Goal: Information Seeking & Learning: Learn about a topic

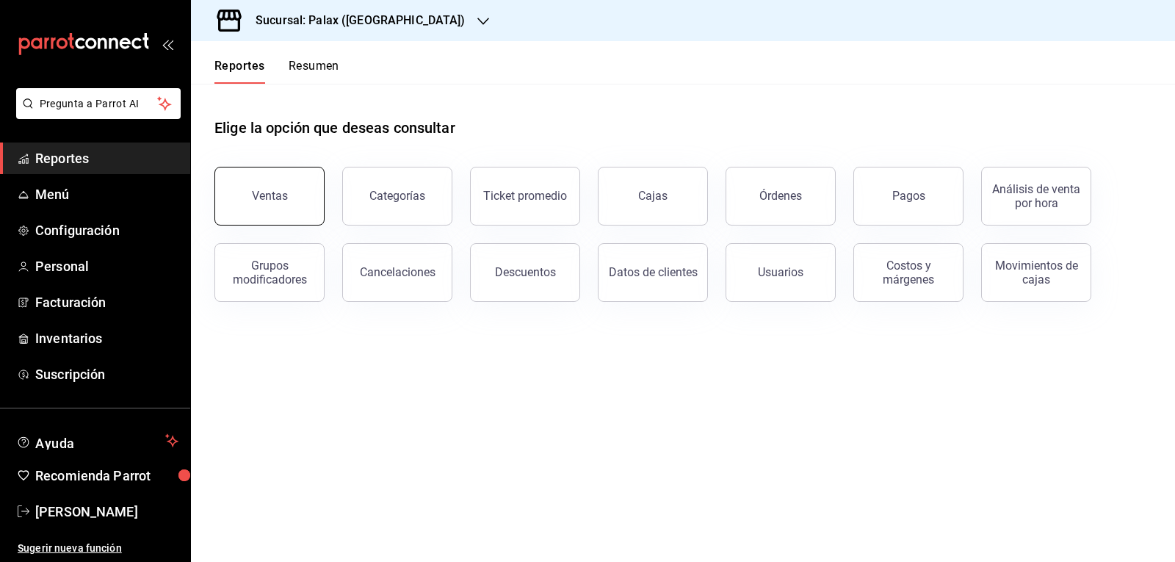
click at [288, 219] on button "Ventas" at bounding box center [269, 196] width 110 height 59
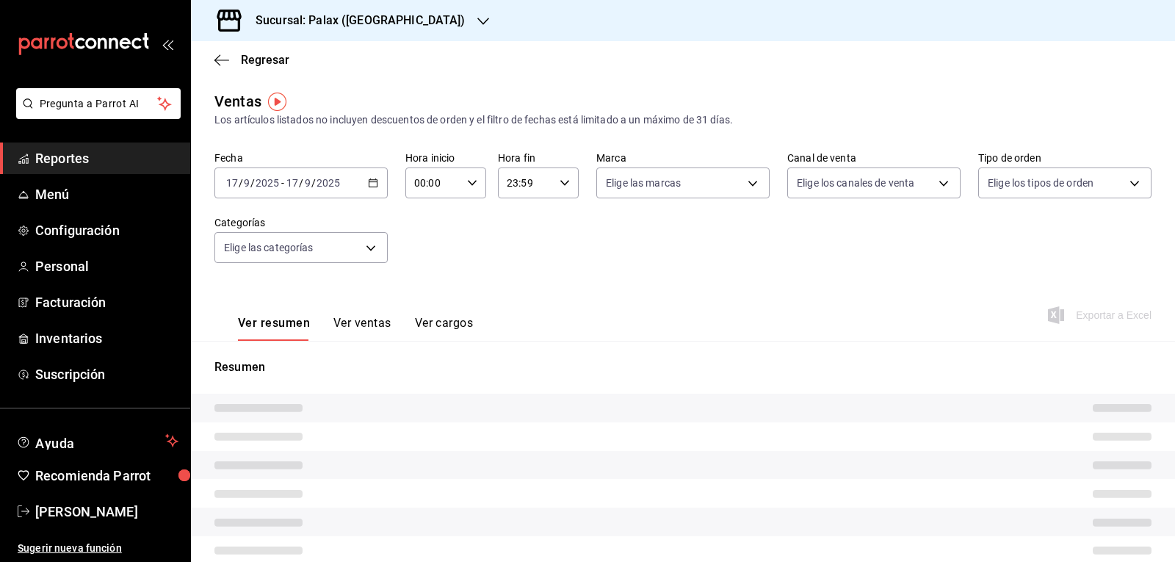
type input "15:00"
type input "PARROT,UBER_EATS,RAPPI,DIDI_FOOD,ONLINE"
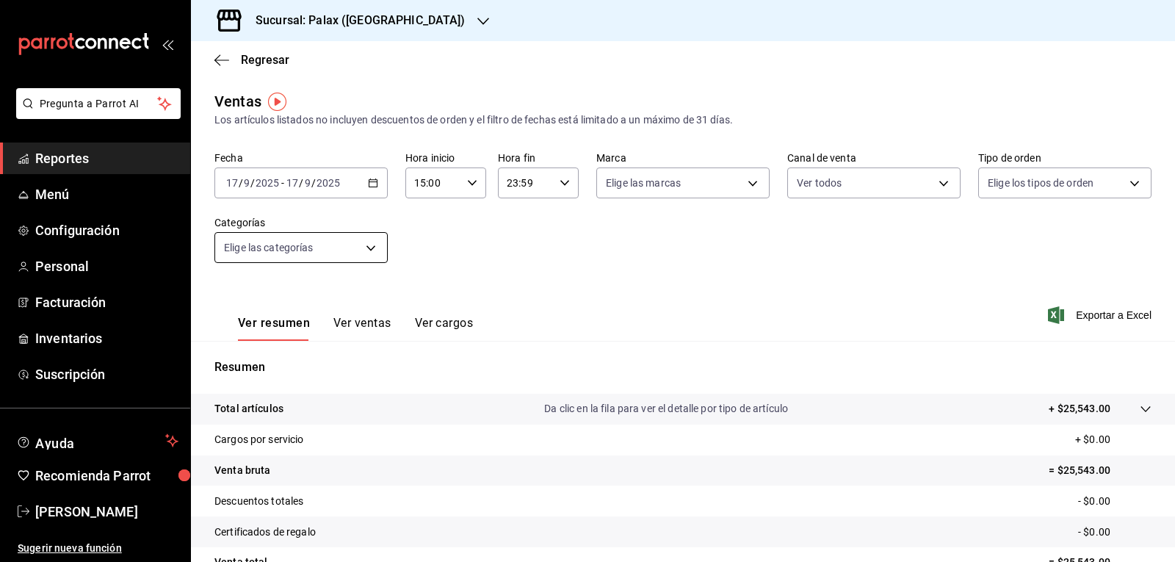
click at [367, 250] on body "Pregunta a Parrot AI Reportes Menú Configuración Personal Facturación Inventari…" at bounding box center [587, 281] width 1175 height 562
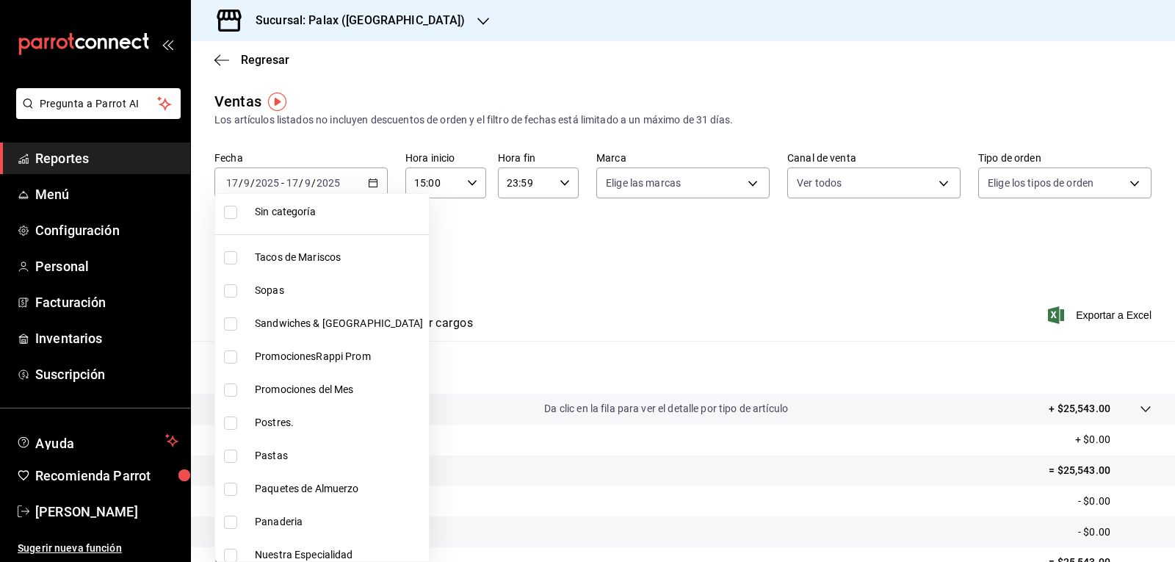
scroll to position [73, 0]
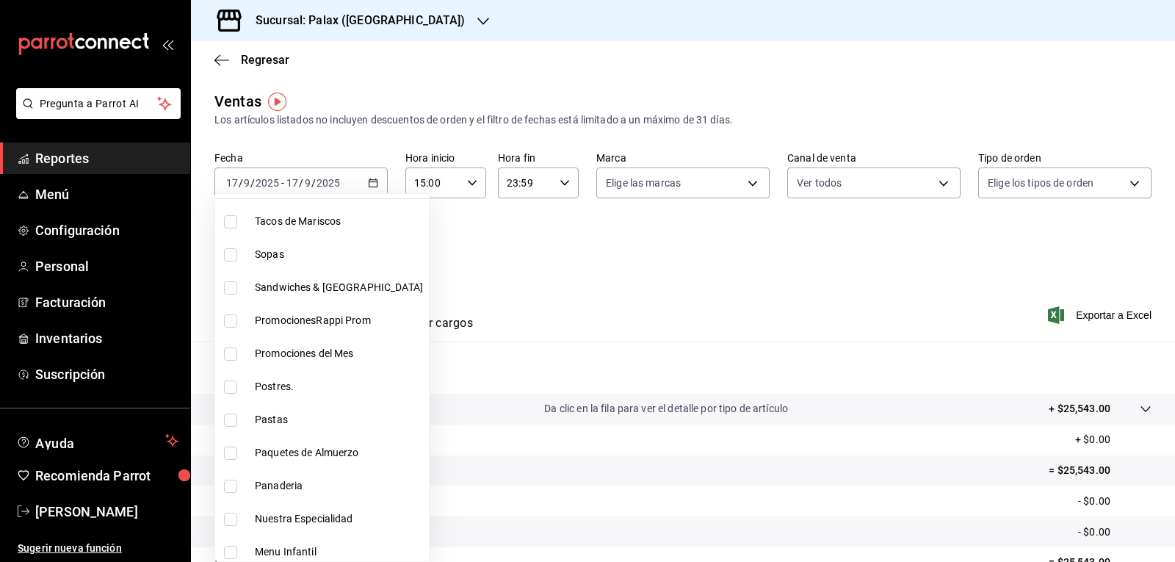
click at [227, 387] on input "checkbox" at bounding box center [230, 386] width 13 height 13
checkbox input "true"
type input "5f074bd3-619d-4e10-94fa-620713841d38"
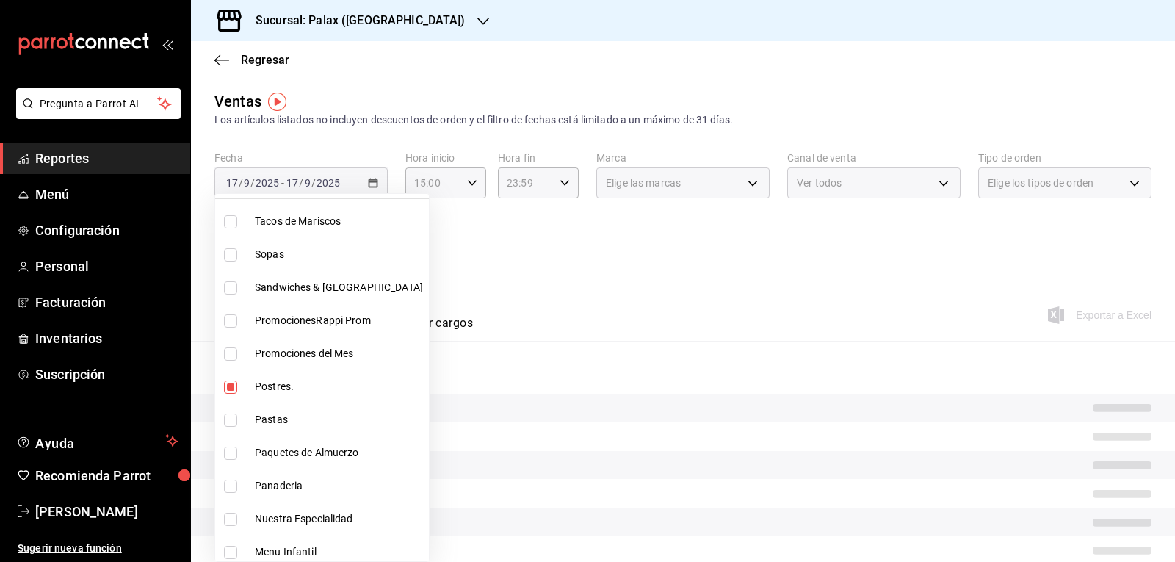
click at [231, 488] on input "checkbox" at bounding box center [230, 486] width 13 height 13
checkbox input "true"
type input "5f074bd3-619d-4e10-94fa-620713841d38,90d14028-a2c9-4fb8-b762-41d9ea373592"
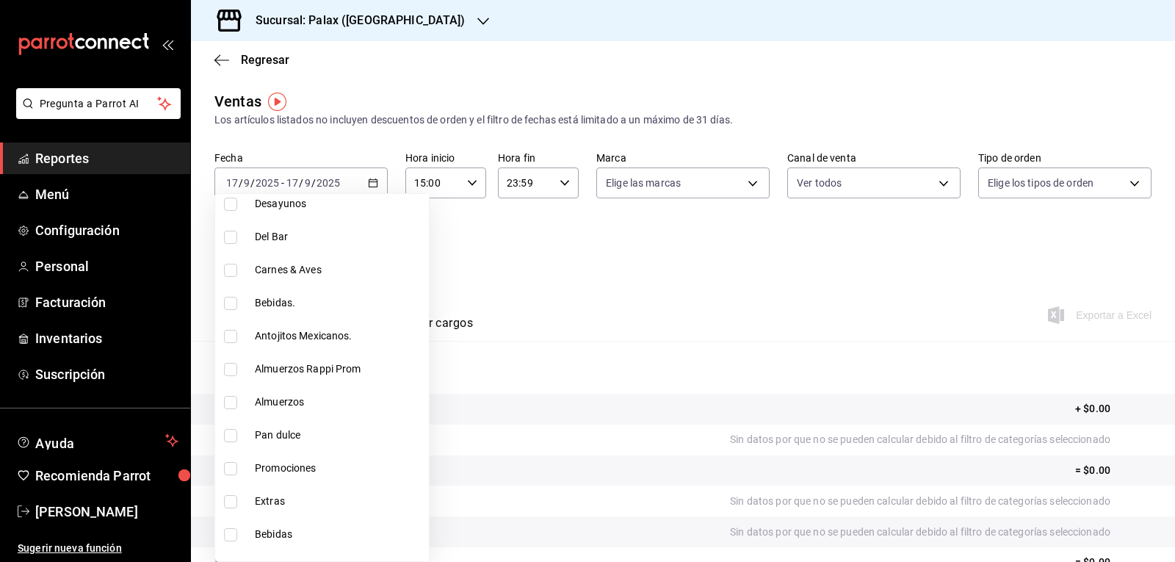
scroll to position [588, 0]
click at [227, 436] on input "checkbox" at bounding box center [230, 434] width 13 height 13
checkbox input "true"
type input "5f074bd3-619d-4e10-94fa-620713841d38,90d14028-a2c9-4fb8-b762-41d9ea373592,a0032…"
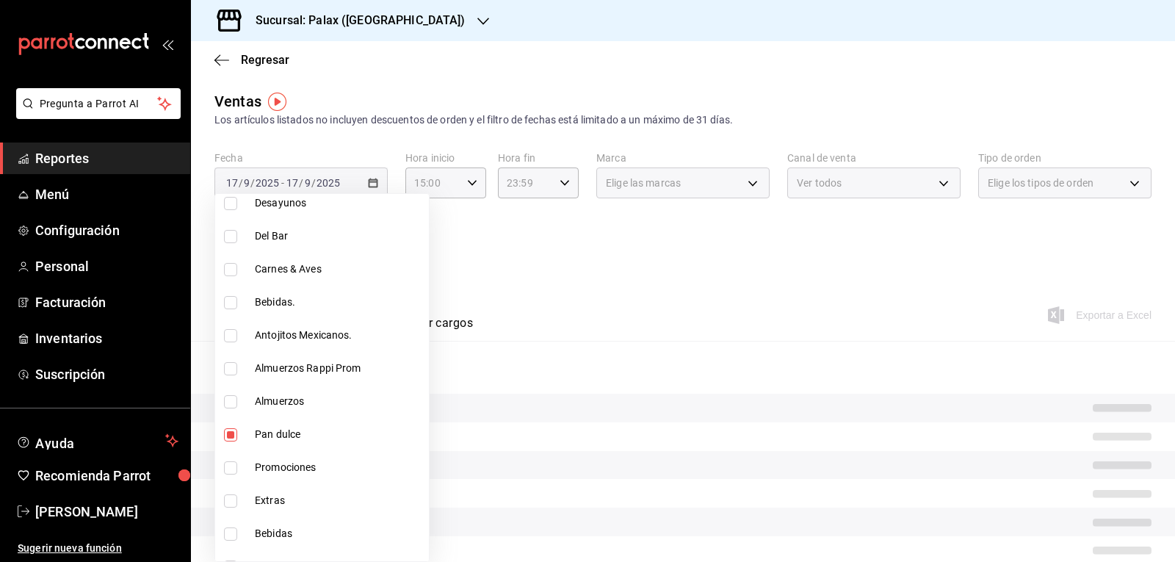
scroll to position [661, 0]
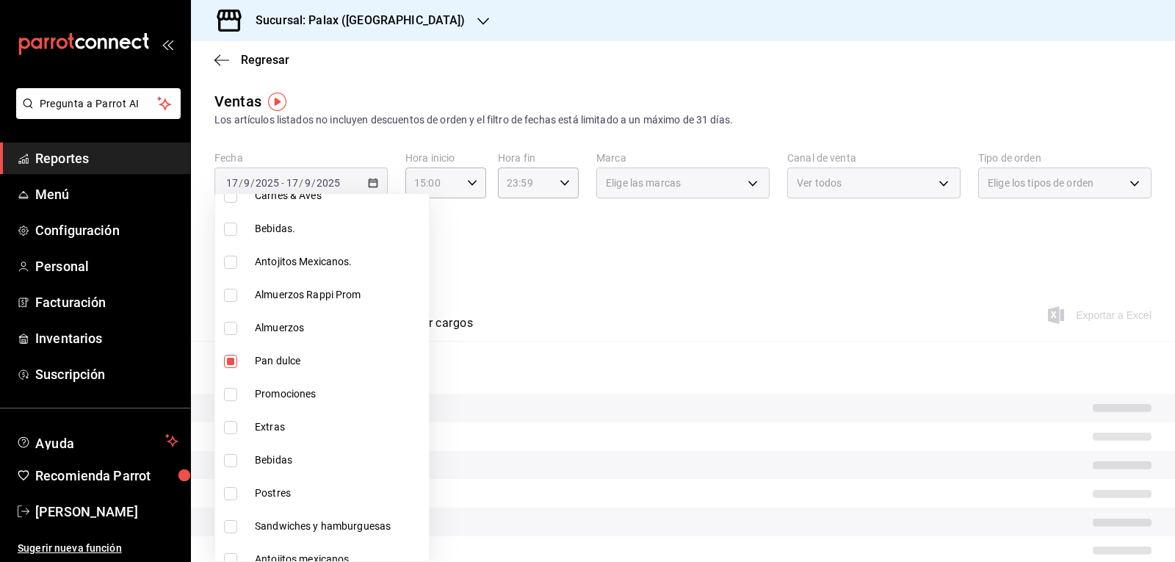
click at [228, 494] on input "checkbox" at bounding box center [230, 493] width 13 height 13
checkbox input "true"
type input "5f074bd3-619d-4e10-94fa-620713841d38,90d14028-a2c9-4fb8-b762-41d9ea373592,a0032…"
click at [560, 281] on div at bounding box center [587, 281] width 1175 height 562
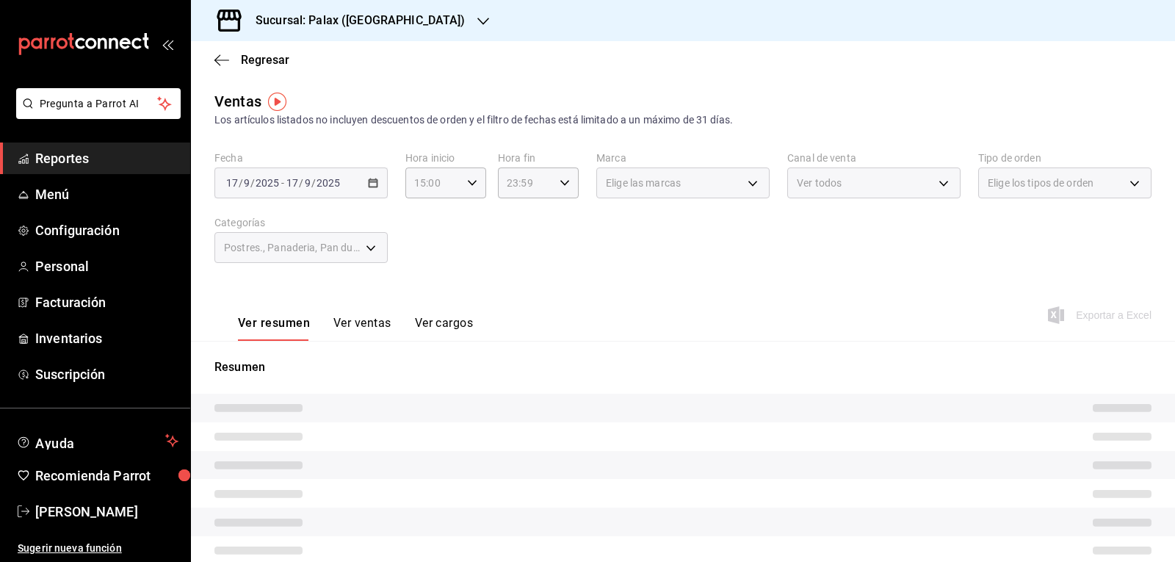
click at [371, 323] on button "Ver ventas" at bounding box center [362, 328] width 58 height 25
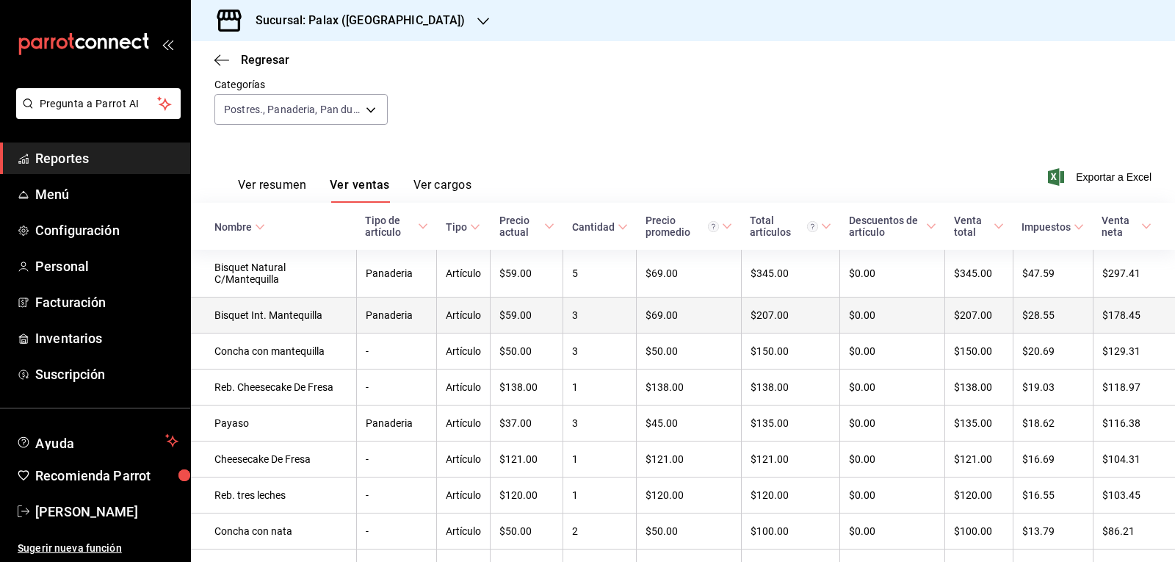
scroll to position [123, 0]
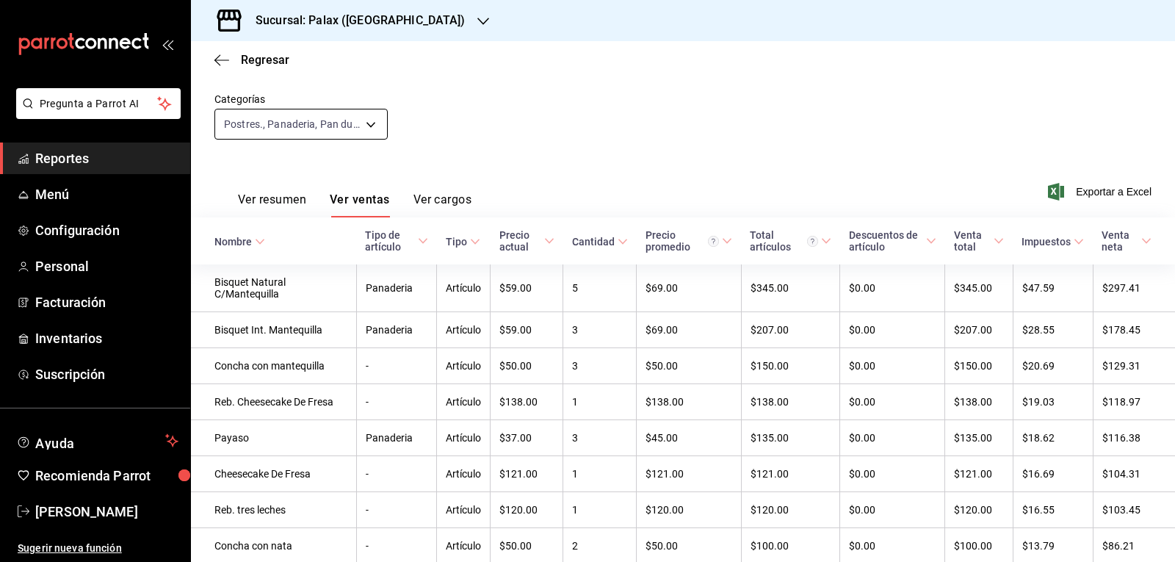
click at [368, 123] on body "Pregunta a Parrot AI Reportes Menú Configuración Personal Facturación Inventari…" at bounding box center [587, 281] width 1175 height 562
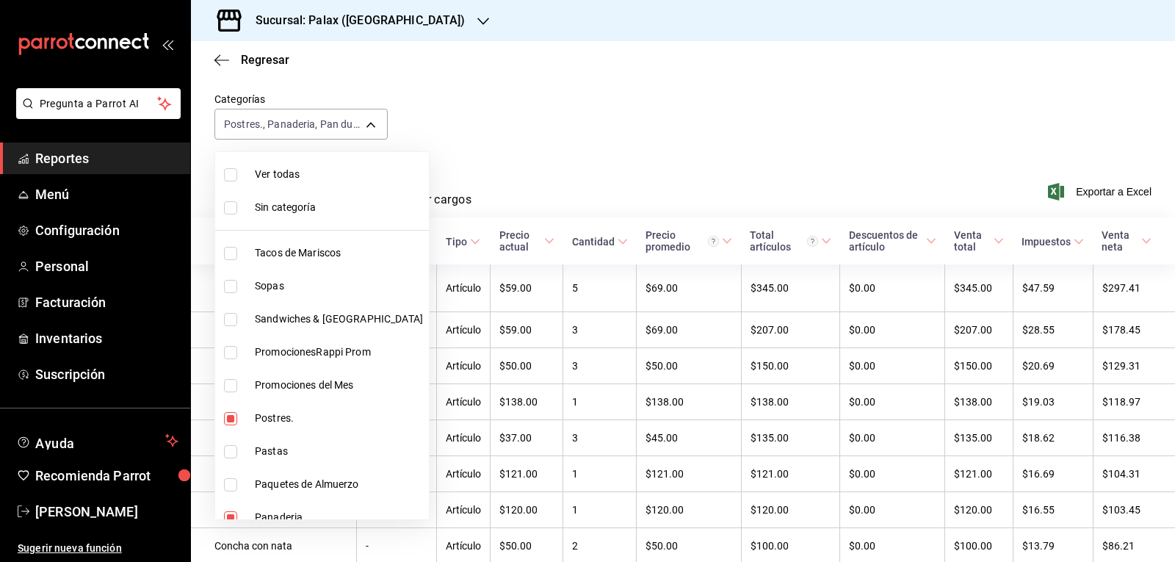
scroll to position [73, 0]
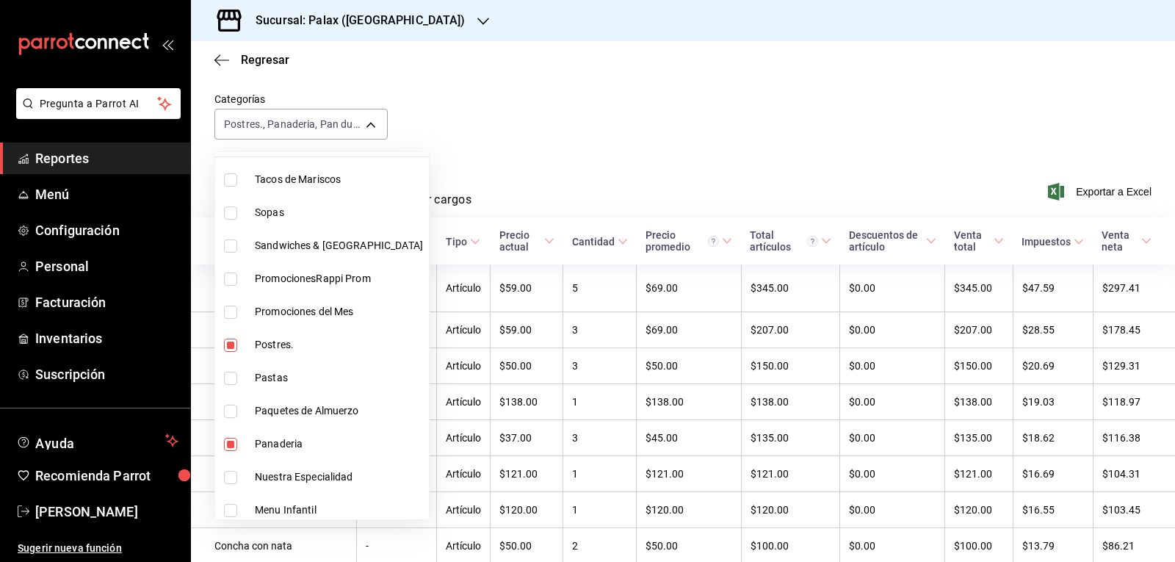
click at [233, 344] on input "checkbox" at bounding box center [230, 345] width 13 height 13
checkbox input "false"
type input "90d14028-a2c9-4fb8-b762-41d9ea373592,a0032ace-f936-4bce-ae72-52a9a3fd0e48,4f2f0…"
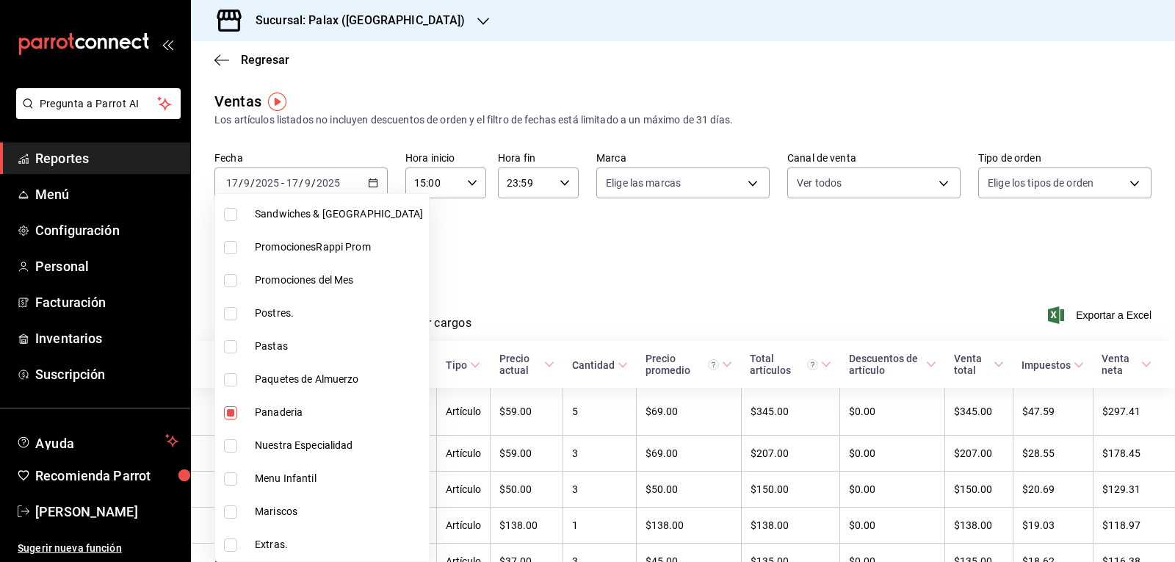
click at [228, 412] on input "checkbox" at bounding box center [230, 412] width 13 height 13
checkbox input "false"
type input "a0032ace-f936-4bce-ae72-52a9a3fd0e48,4f2f0c23-db3d-4db8-ae30-dd709ccfaad2"
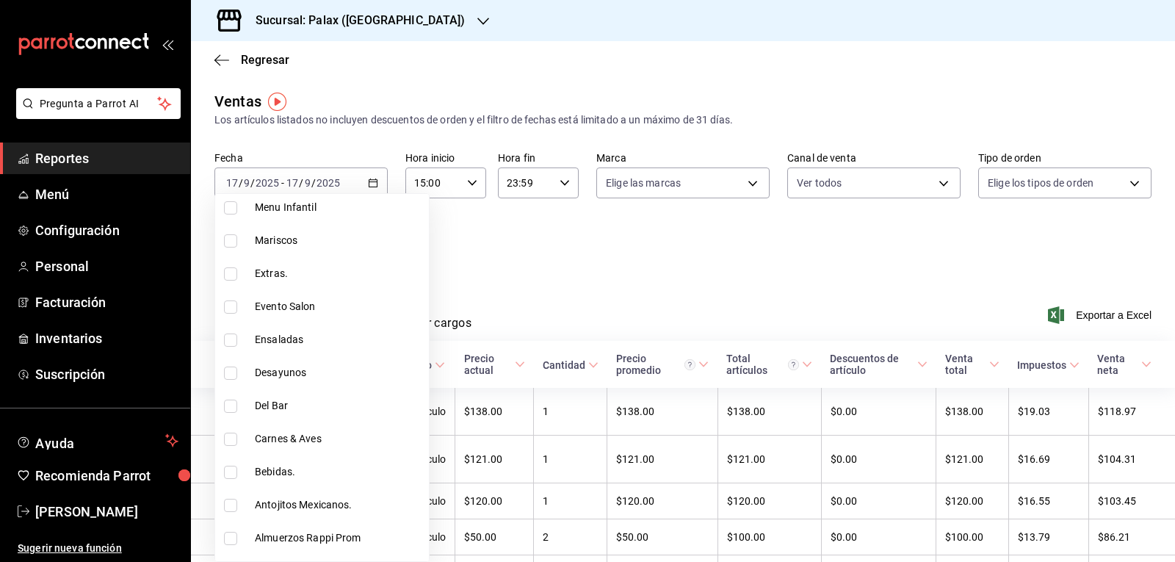
scroll to position [441, 0]
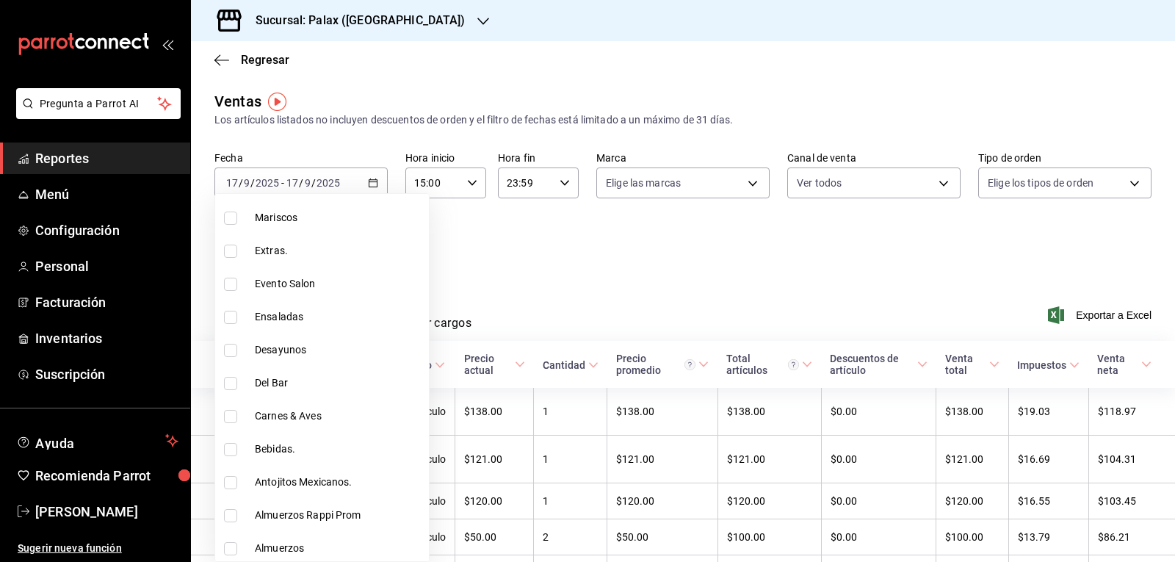
click at [229, 385] on input "checkbox" at bounding box center [230, 383] width 13 height 13
checkbox input "true"
type input "a0032ace-f936-4bce-ae72-52a9a3fd0e48,4f2f0c23-db3d-4db8-ae30-dd709ccfaad2,e5fa1…"
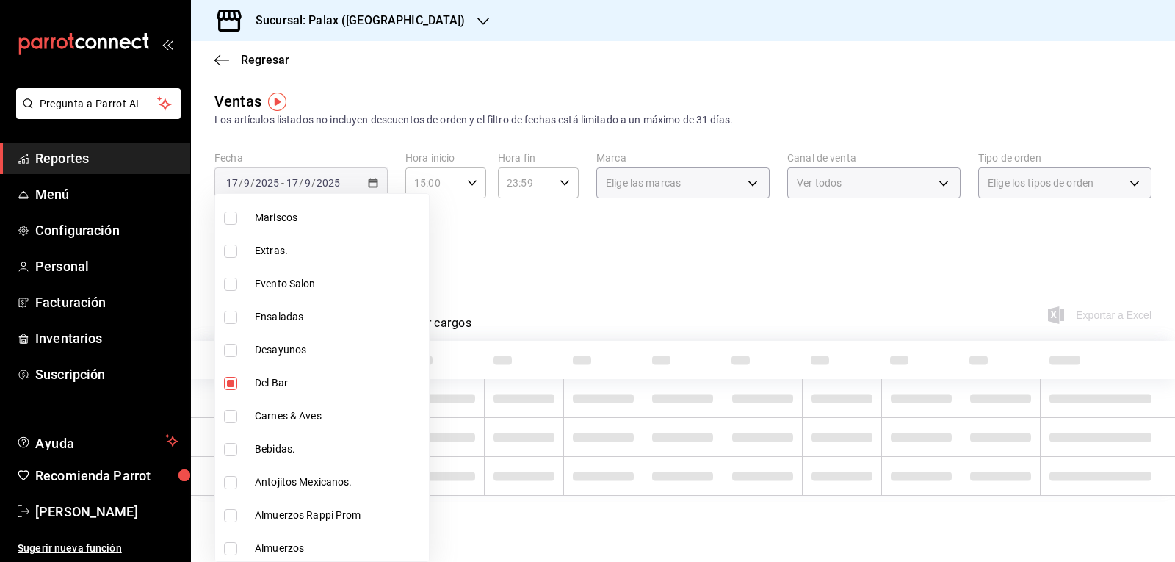
click at [231, 451] on input "checkbox" at bounding box center [230, 449] width 13 height 13
checkbox input "true"
type input "a0032ace-f936-4bce-ae72-52a9a3fd0e48,4f2f0c23-db3d-4db8-ae30-dd709ccfaad2,e5fa1…"
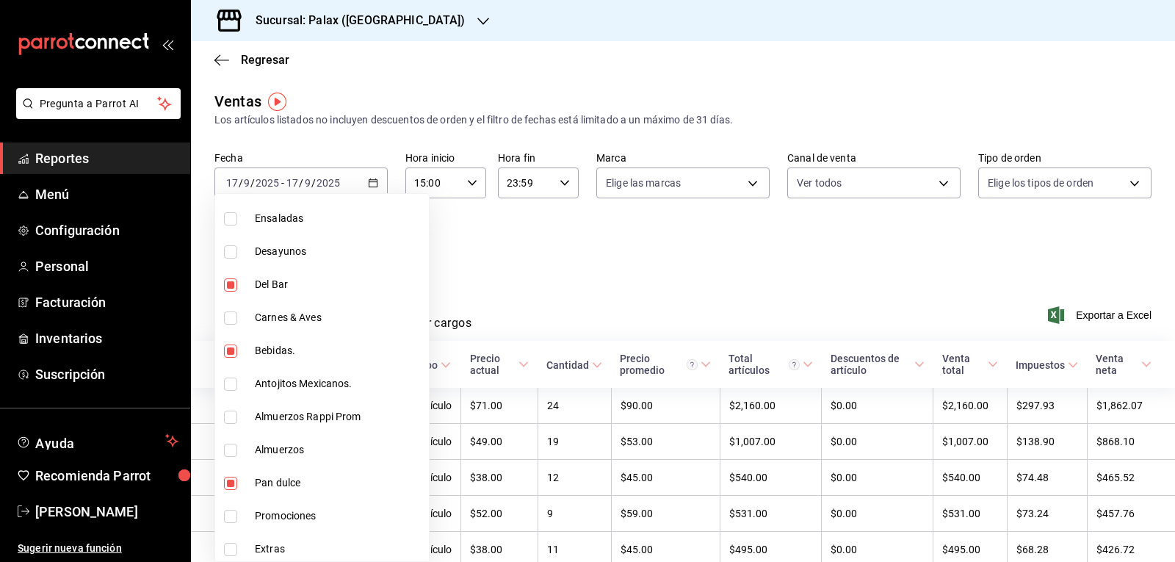
scroll to position [588, 0]
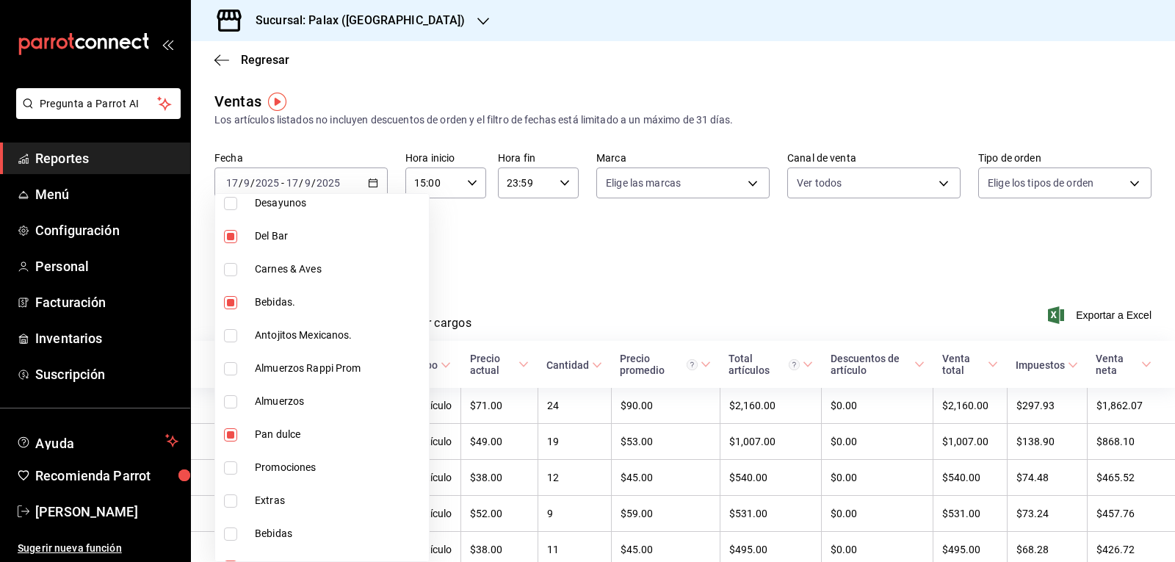
click at [228, 437] on input "checkbox" at bounding box center [230, 434] width 13 height 13
checkbox input "false"
type input "4f2f0c23-db3d-4db8-ae30-dd709ccfaad2,e5fa14e2-c7bb-4afd-b0cf-6d1a2447c4a1,4b821…"
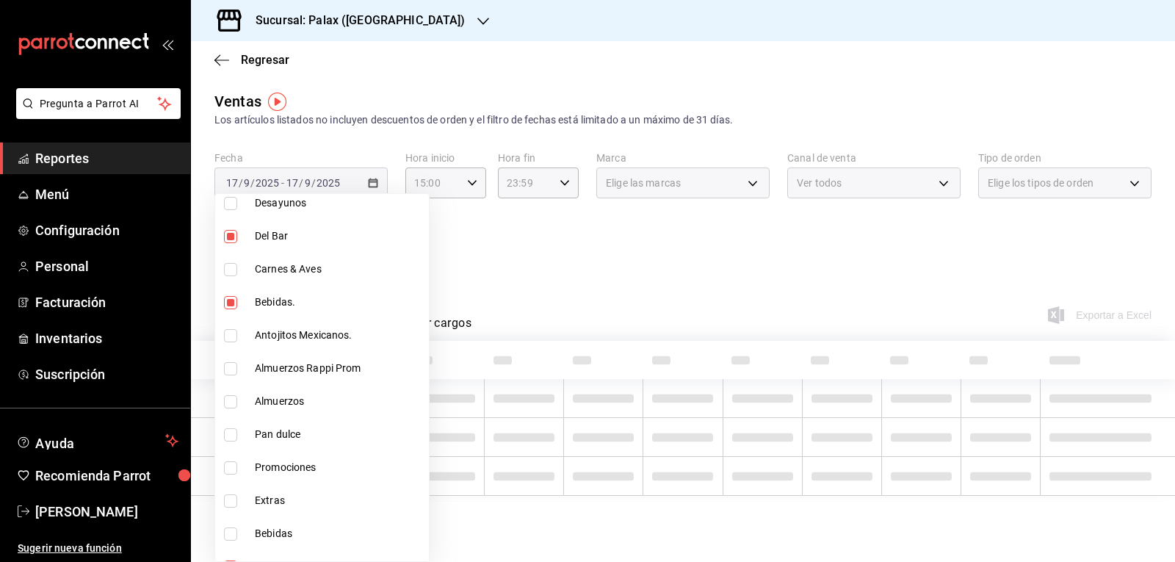
scroll to position [661, 0]
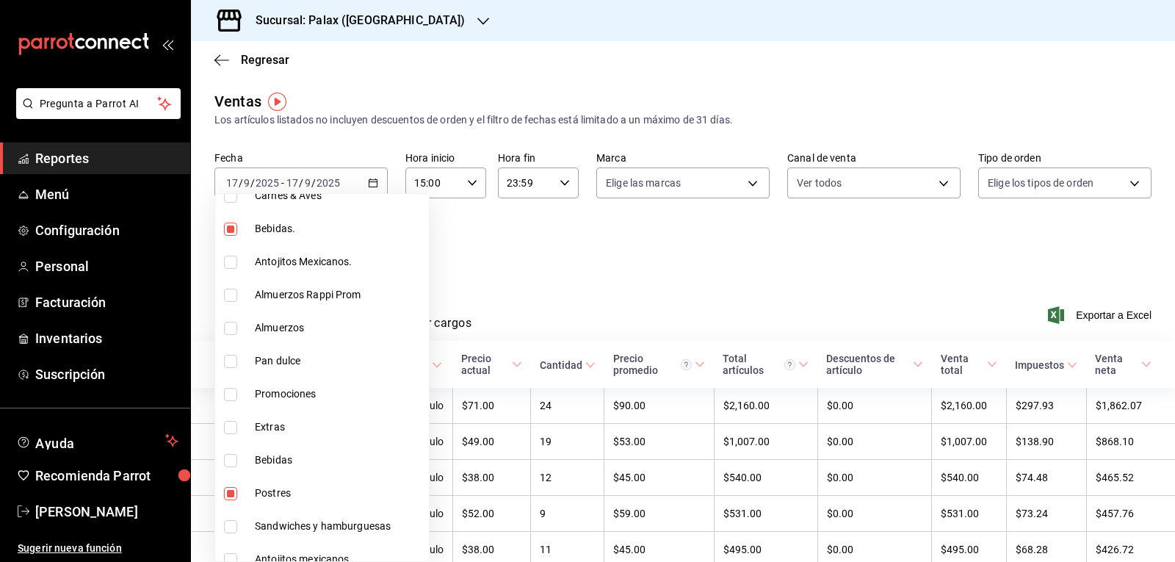
click at [227, 456] on input "checkbox" at bounding box center [230, 460] width 13 height 13
checkbox input "true"
type input "4f2f0c23-db3d-4db8-ae30-dd709ccfaad2,e5fa14e2-c7bb-4afd-b0cf-6d1a2447c4a1,4b821…"
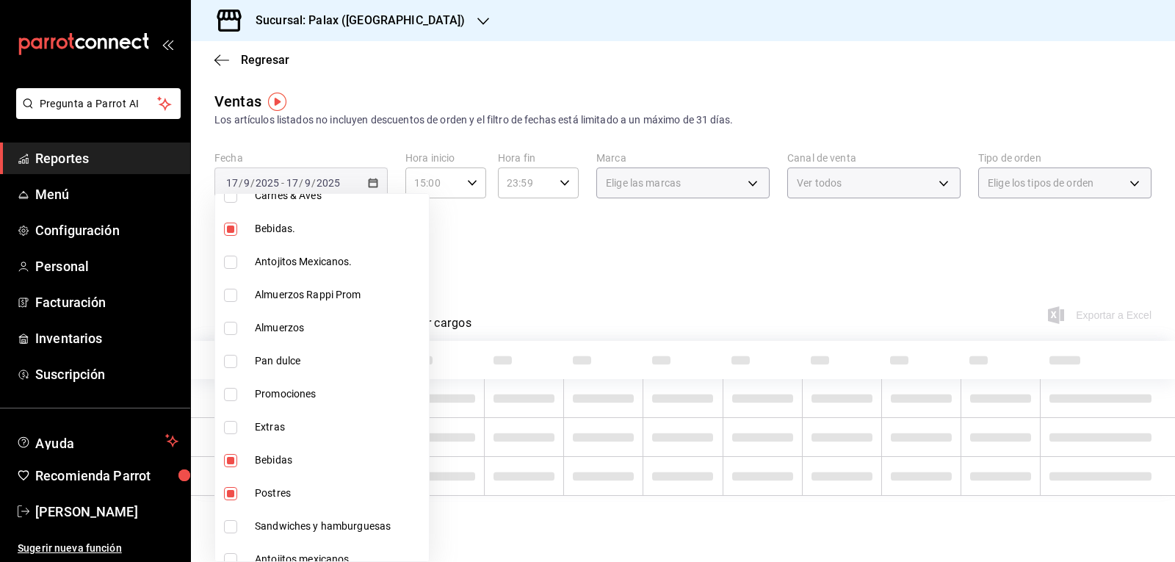
drag, startPoint x: 234, startPoint y: 489, endPoint x: 493, endPoint y: 360, distance: 289.1
click at [236, 487] on input "checkbox" at bounding box center [230, 493] width 13 height 13
checkbox input "false"
type input "e5fa14e2-c7bb-4afd-b0cf-6d1a2447c4a1,4b82141e-e12f-4992-9202-ab169af21a46,298ad…"
click at [587, 281] on div at bounding box center [587, 281] width 1175 height 562
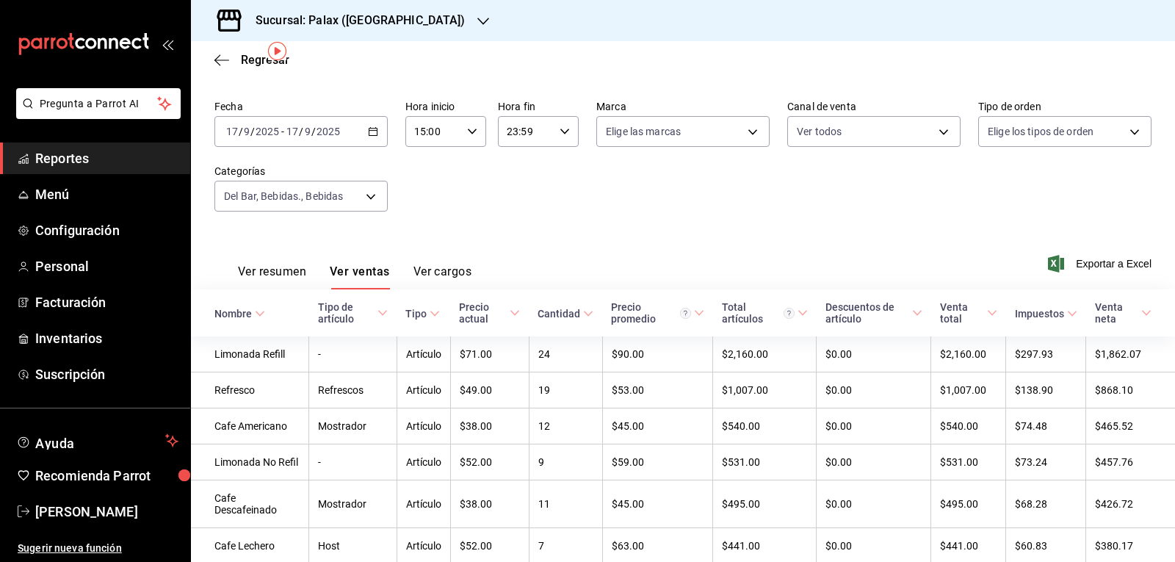
scroll to position [51, 0]
click at [367, 198] on body "Pregunta a Parrot AI Reportes Menú Configuración Personal Facturación Inventari…" at bounding box center [587, 281] width 1175 height 562
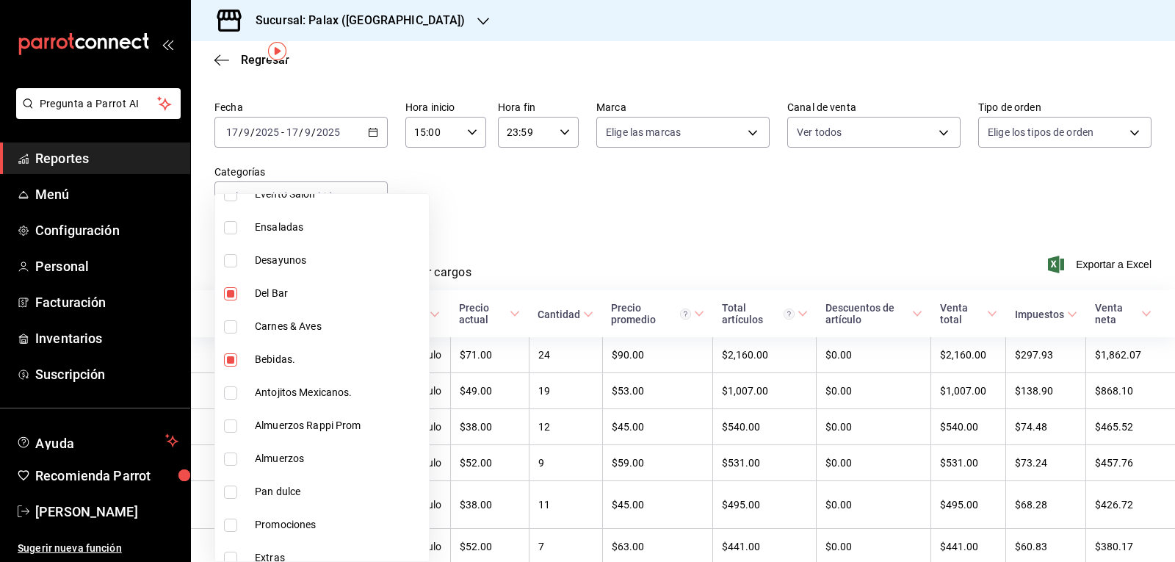
scroll to position [588, 0]
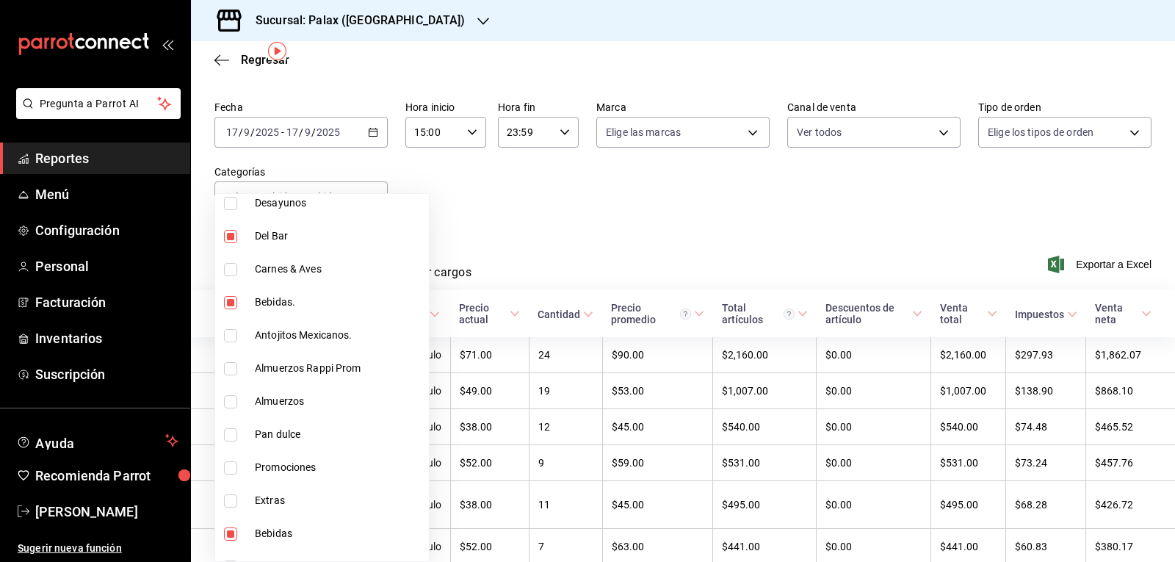
click at [232, 234] on input "checkbox" at bounding box center [230, 236] width 13 height 13
checkbox input "false"
type input "4b82141e-e12f-4992-9202-ab169af21a46,298ad22d-d191-4db8-803f-5c79ba81ed50"
click at [229, 301] on input "checkbox" at bounding box center [230, 302] width 13 height 13
checkbox input "false"
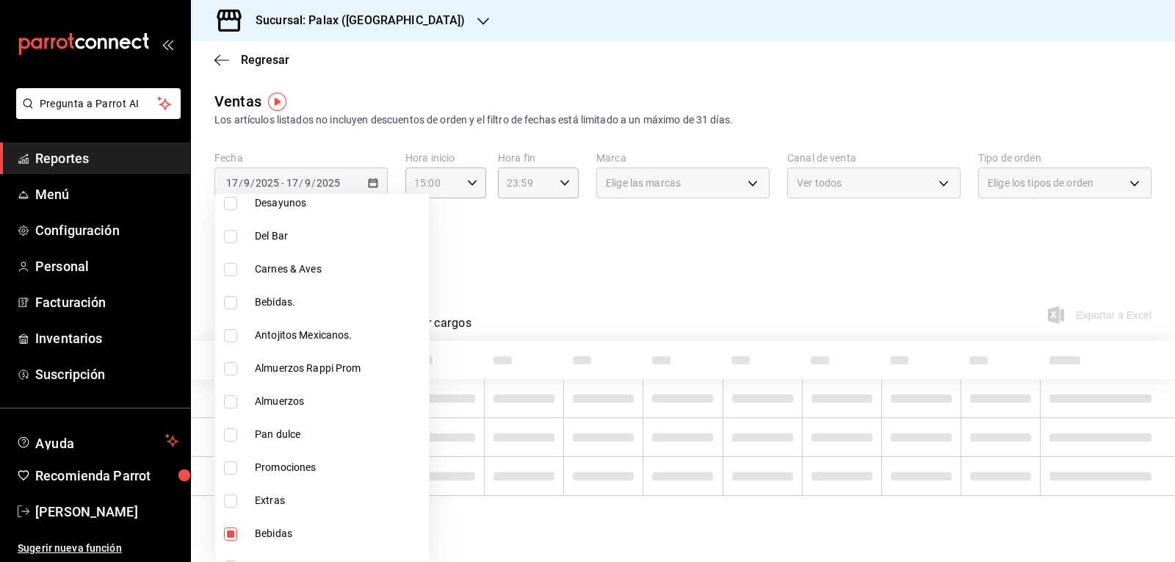
type input "298ad22d-d191-4db8-803f-5c79ba81ed50"
click at [227, 334] on input "checkbox" at bounding box center [230, 335] width 13 height 13
checkbox input "true"
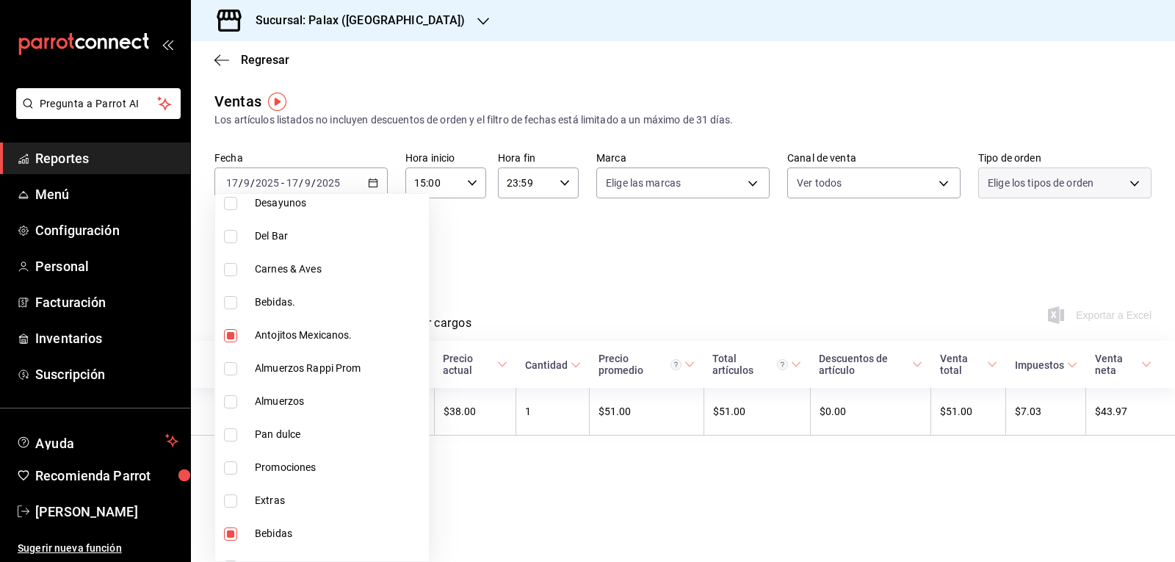
type input "298ad22d-d191-4db8-803f-5c79ba81ed50,835bae4d-00d1-4292-acff-d249e8f21cd4"
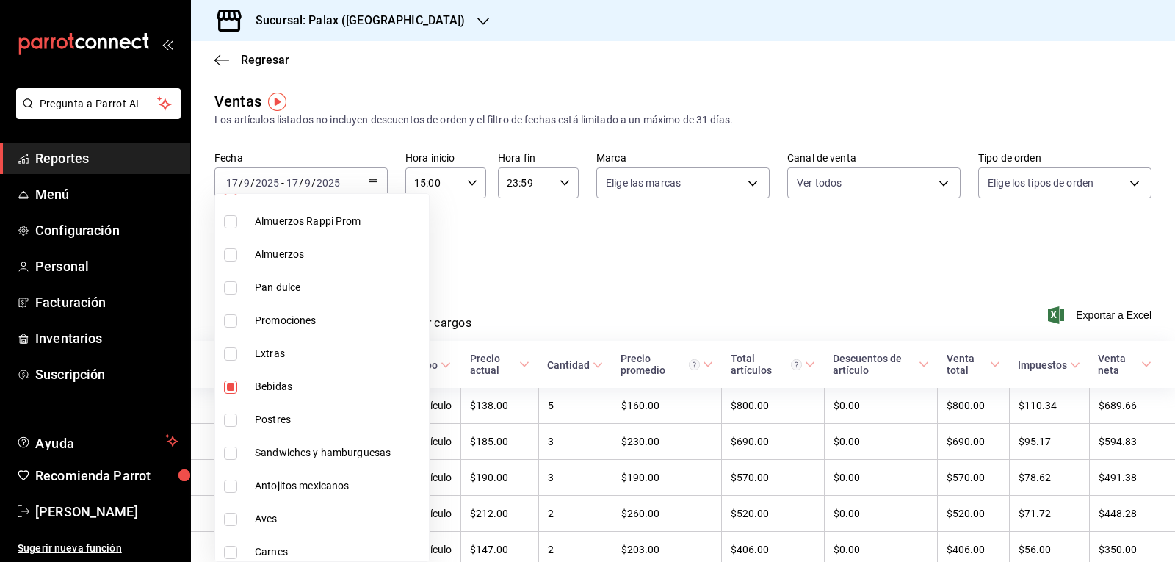
click at [227, 381] on input "checkbox" at bounding box center [230, 386] width 13 height 13
checkbox input "false"
type input "835bae4d-00d1-4292-acff-d249e8f21cd4"
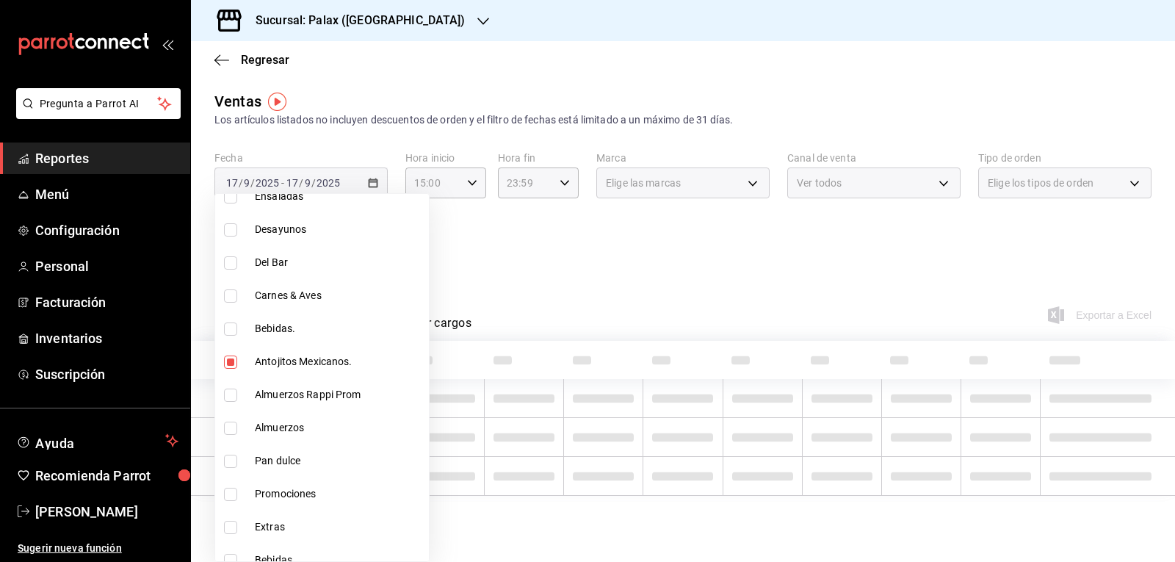
scroll to position [514, 0]
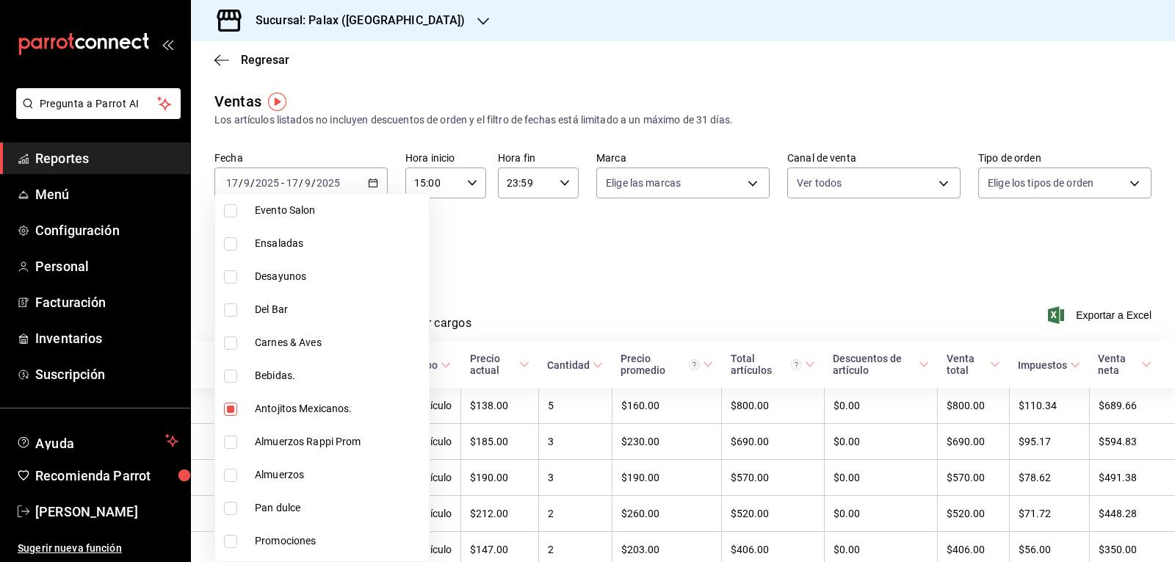
drag, startPoint x: 576, startPoint y: 245, endPoint x: 477, endPoint y: 286, distance: 107.1
click at [571, 245] on div at bounding box center [587, 281] width 1175 height 562
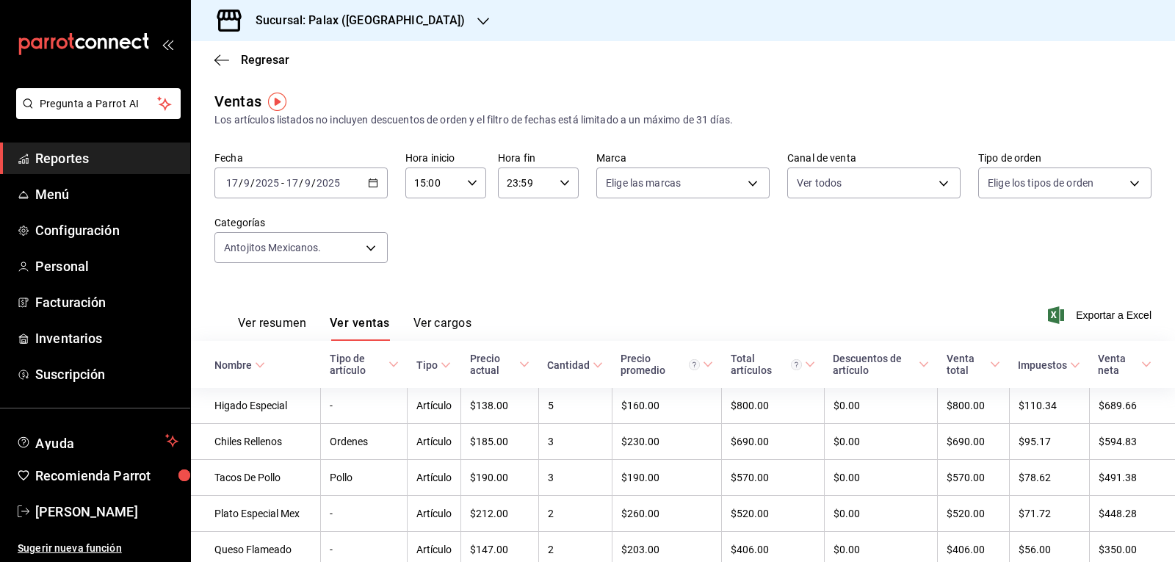
click at [371, 327] on button "Ver ventas" at bounding box center [360, 328] width 60 height 25
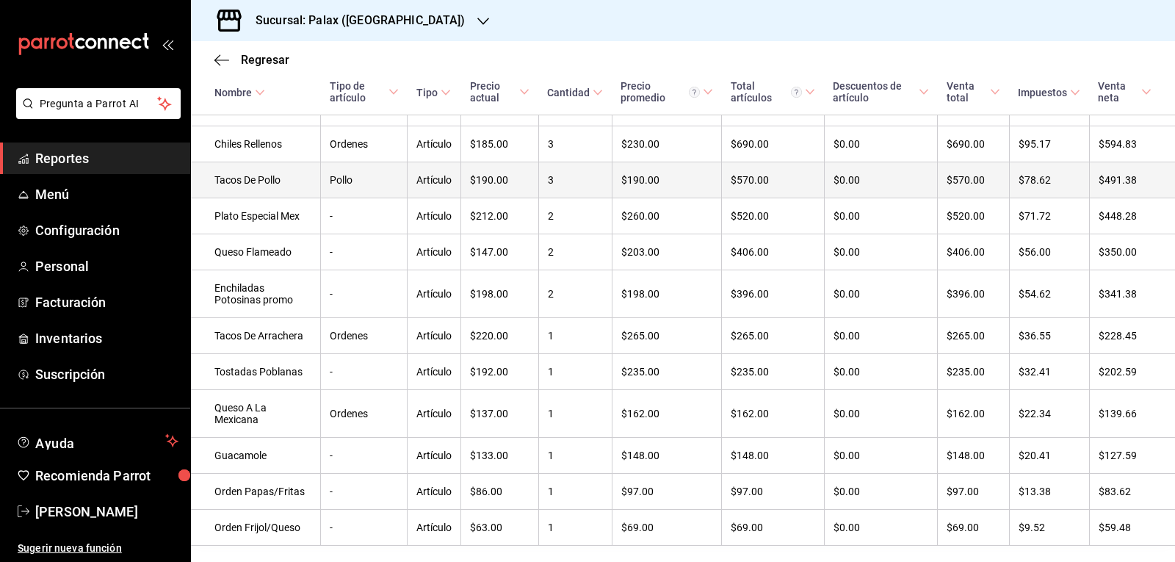
scroll to position [340, 0]
